Goal: Task Accomplishment & Management: Use online tool/utility

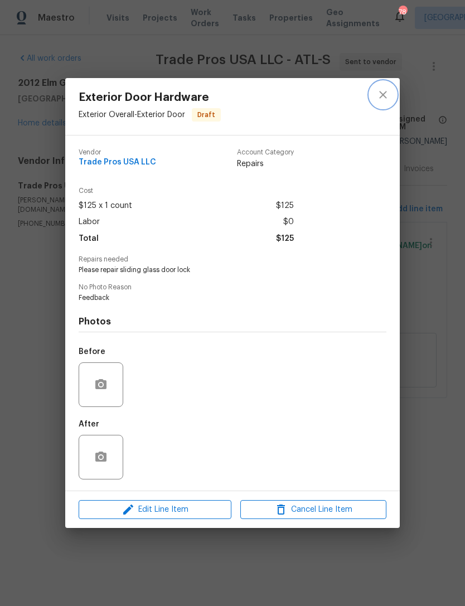
click at [386, 94] on icon "close" at bounding box center [382, 94] width 13 height 13
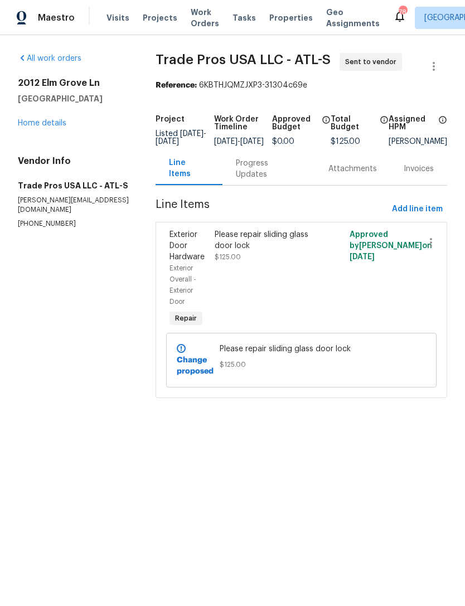
click at [57, 125] on link "Home details" at bounding box center [42, 123] width 48 height 8
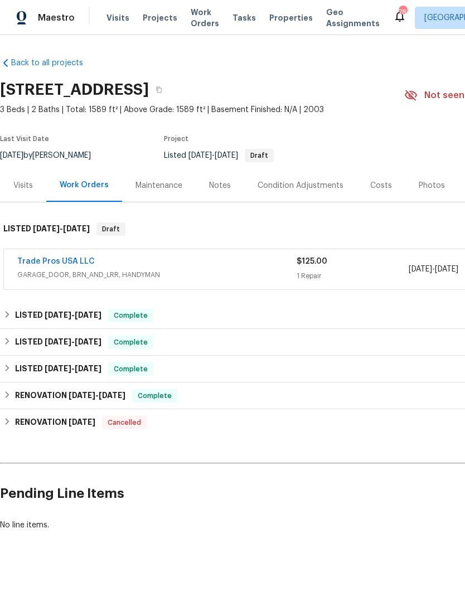
click at [38, 261] on link "Trade Pros USA LLC" at bounding box center [55, 261] width 77 height 8
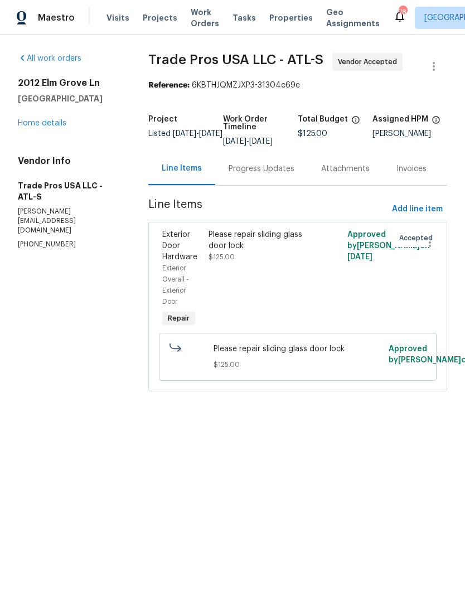
click at [275, 174] on div "Progress Updates" at bounding box center [261, 168] width 66 height 11
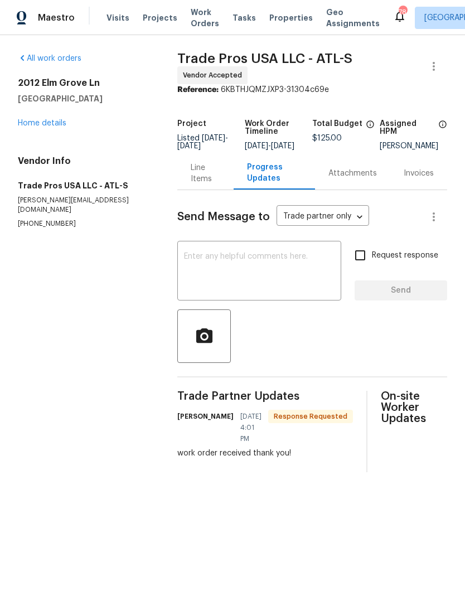
click at [267, 280] on textarea at bounding box center [259, 271] width 150 height 39
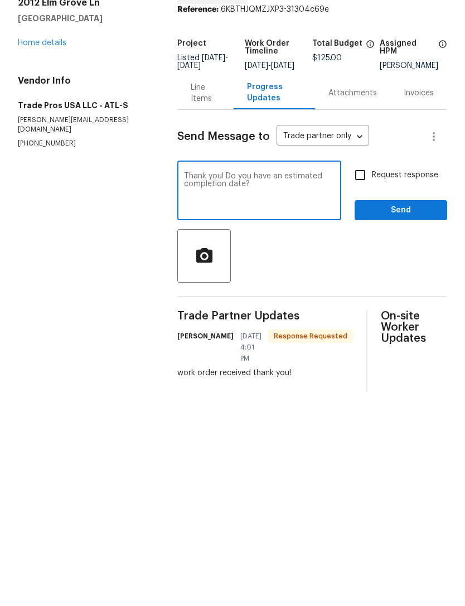
type textarea "Thank you! Do you have an estimated completion date?"
click at [364, 243] on input "Request response" at bounding box center [359, 254] width 23 height 23
checkbox input "true"
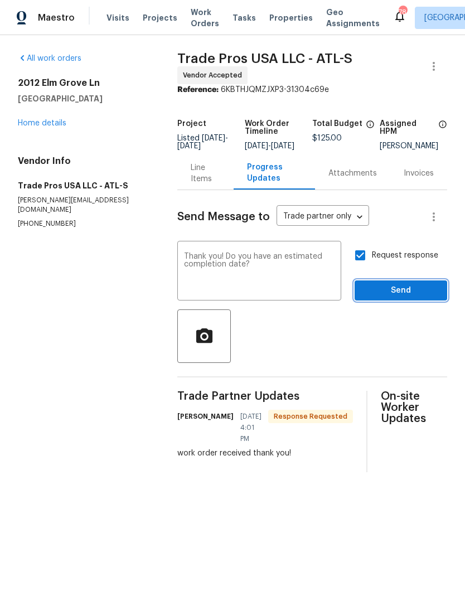
click at [422, 292] on span "Send" at bounding box center [400, 291] width 75 height 14
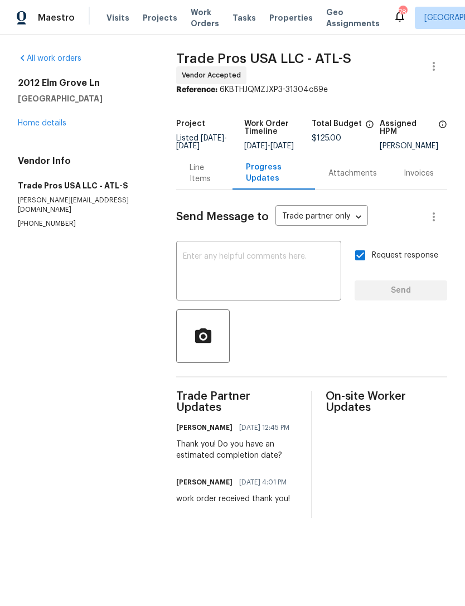
click at [207, 20] on span "Work Orders" at bounding box center [205, 18] width 28 height 22
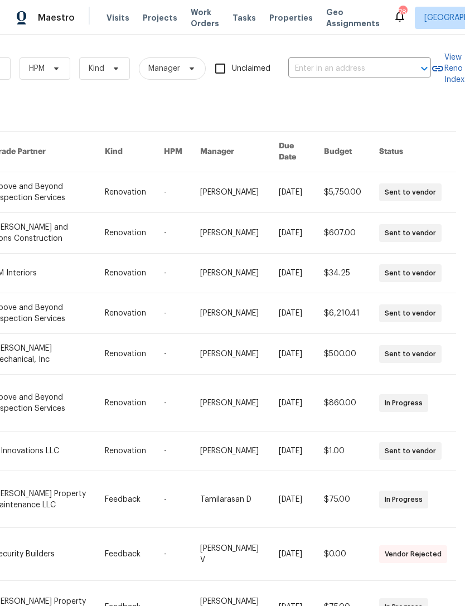
scroll to position [0, 183]
click at [347, 67] on input "text" at bounding box center [343, 68] width 111 height 17
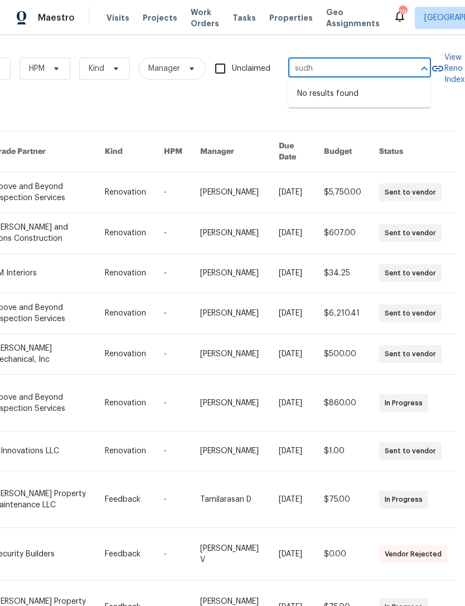
type input "sud"
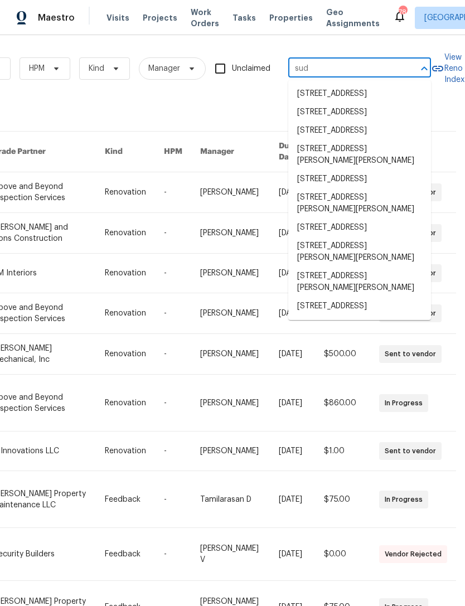
click at [377, 237] on li "[STREET_ADDRESS]" at bounding box center [359, 227] width 143 height 18
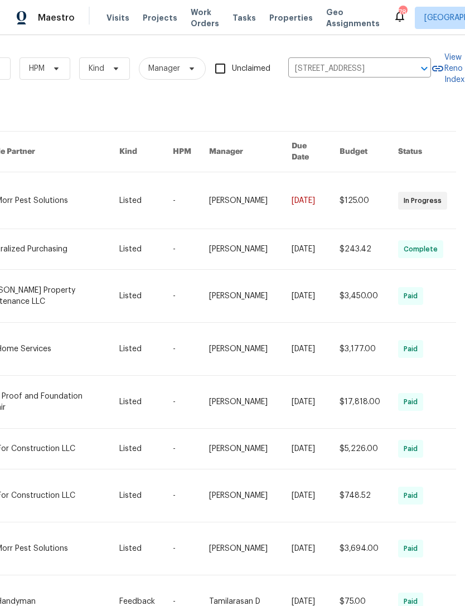
click at [82, 189] on link at bounding box center [51, 200] width 137 height 56
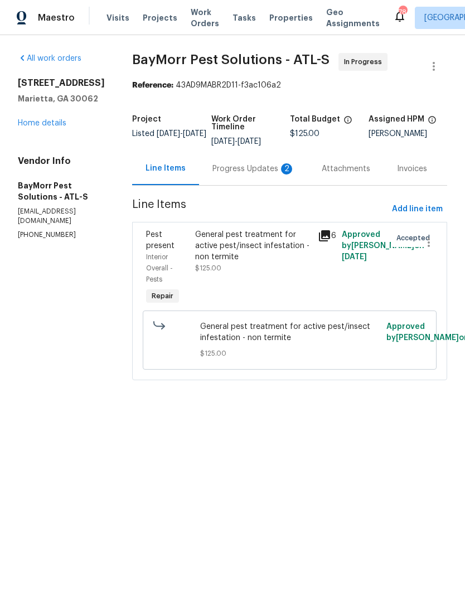
click at [277, 245] on div "General pest treatment for active pest/insect infestation - non termite" at bounding box center [252, 245] width 115 height 33
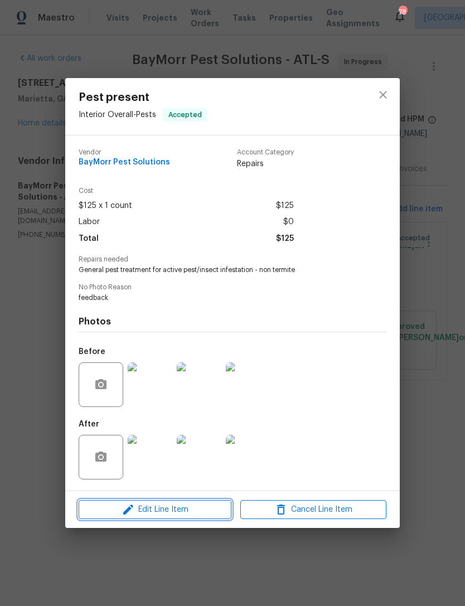
click at [213, 508] on span "Edit Line Item" at bounding box center [155, 510] width 146 height 14
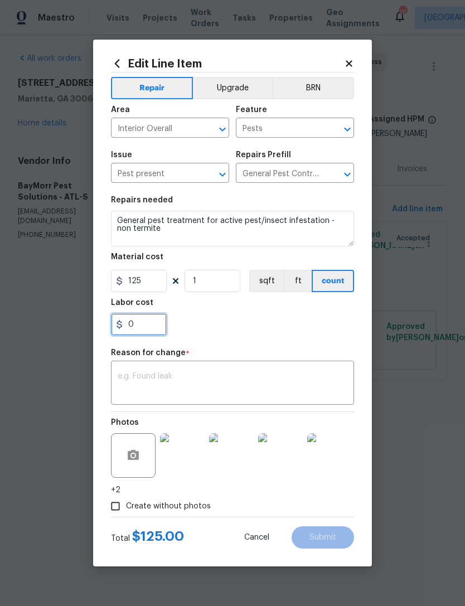
click at [164, 316] on input "0" at bounding box center [139, 324] width 56 height 22
click at [159, 317] on input "750" at bounding box center [139, 324] width 56 height 22
click at [144, 331] on input "750" at bounding box center [139, 324] width 56 height 22
type input "75"
click at [328, 327] on div "75" at bounding box center [232, 324] width 243 height 22
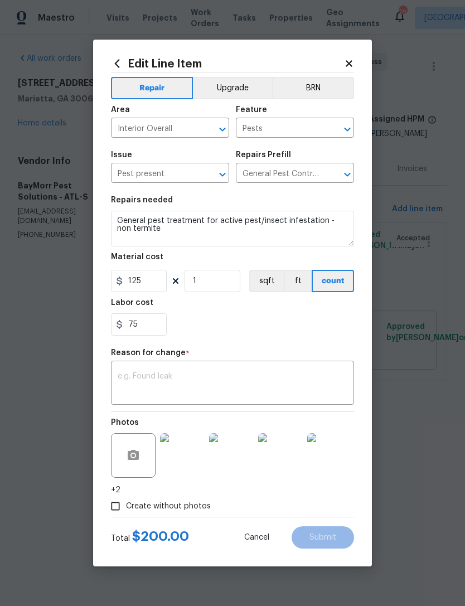
click at [261, 385] on textarea at bounding box center [233, 383] width 230 height 23
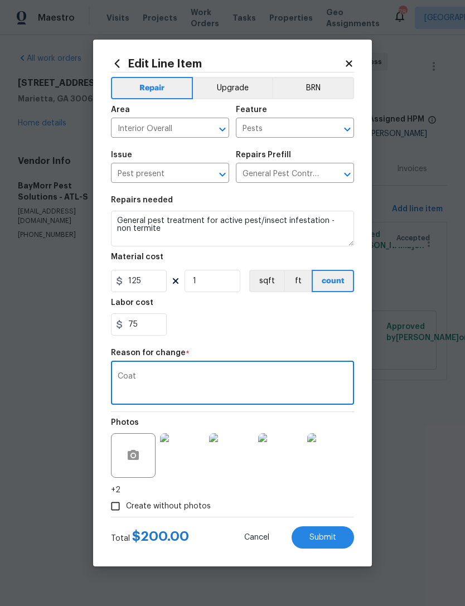
click at [280, 318] on div "75" at bounding box center [232, 324] width 243 height 22
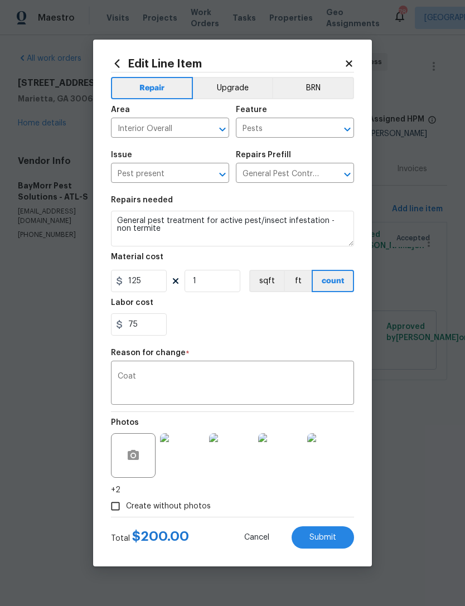
click at [280, 325] on div "75" at bounding box center [232, 324] width 243 height 22
click at [170, 386] on textarea "Coat" at bounding box center [233, 383] width 230 height 23
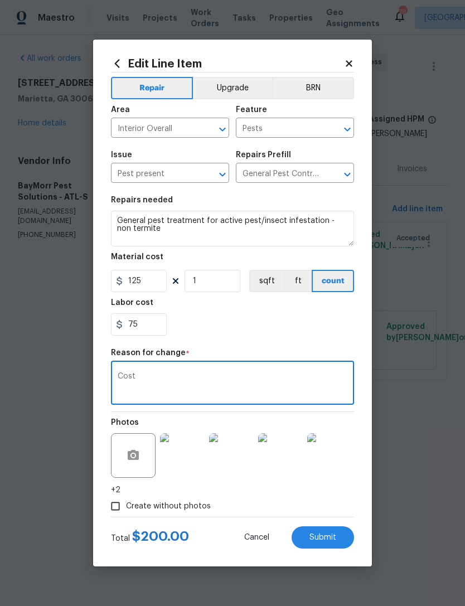
type textarea "Cost"
click at [300, 321] on div "75" at bounding box center [232, 324] width 243 height 22
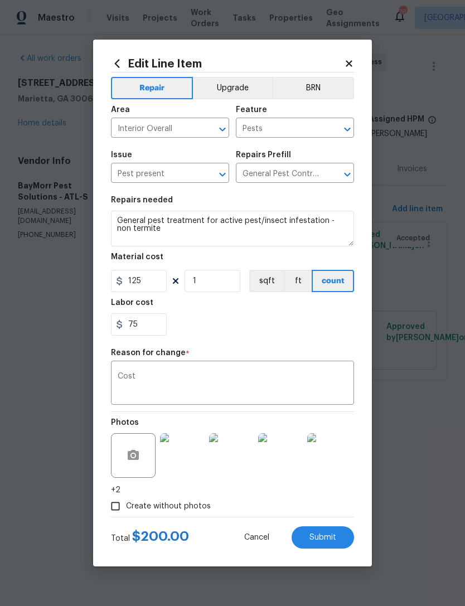
click at [332, 536] on span "Submit" at bounding box center [322, 537] width 27 height 8
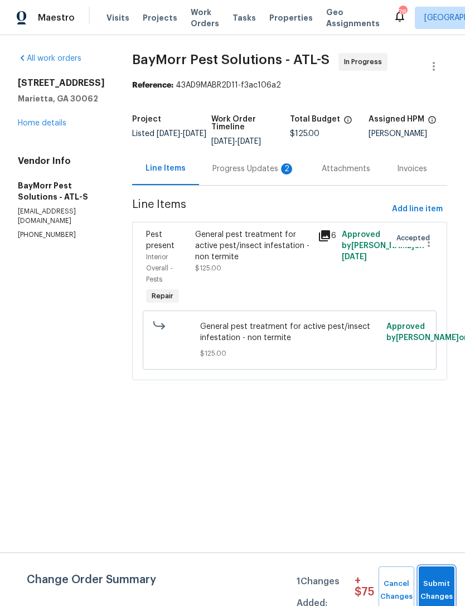
click at [439, 582] on span "Submit Changes" at bounding box center [436, 590] width 25 height 26
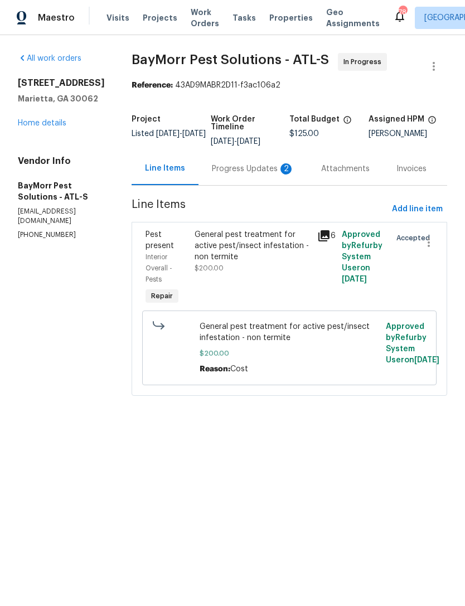
click at [452, 327] on div "All work orders [STREET_ADDRESS] Home details Vendor Info BayMorr Pest Solution…" at bounding box center [232, 231] width 465 height 392
click at [280, 167] on div "2" at bounding box center [285, 168] width 11 height 11
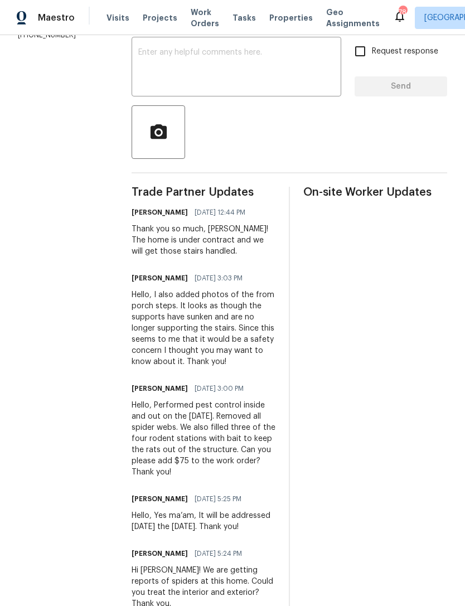
scroll to position [199, 0]
